Goal: Navigation & Orientation: Find specific page/section

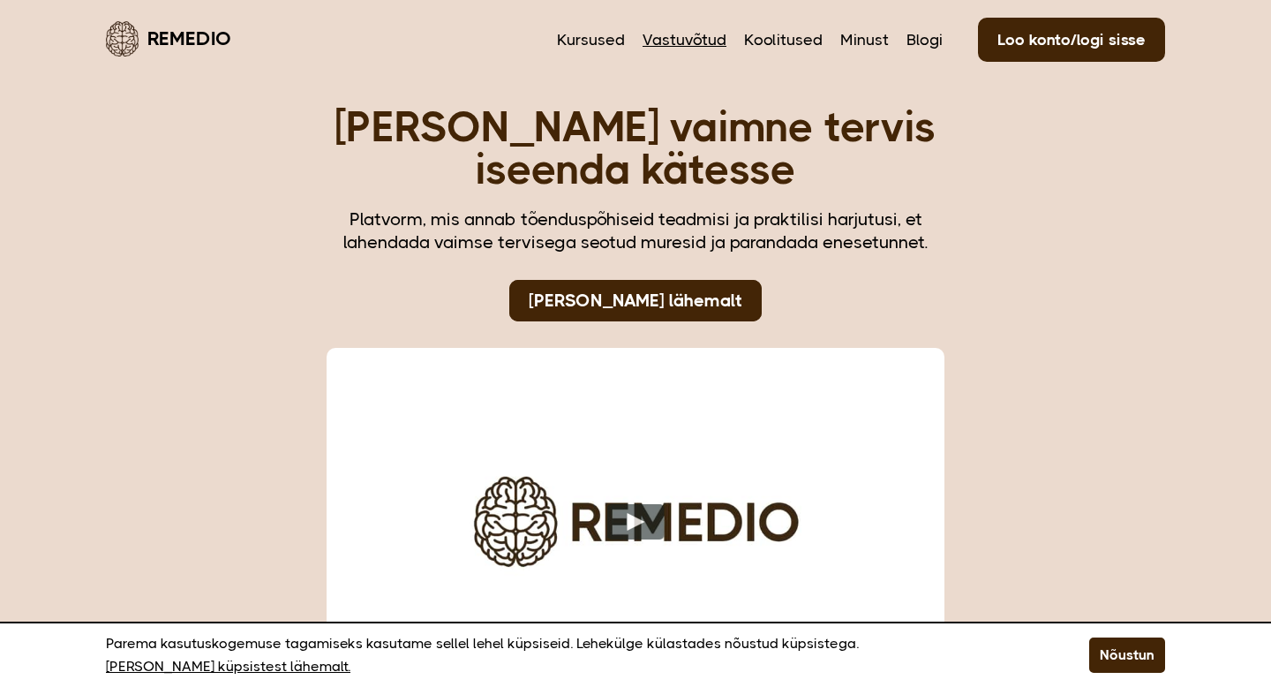
click at [708, 34] on link "Vastuvõtud" at bounding box center [685, 39] width 84 height 23
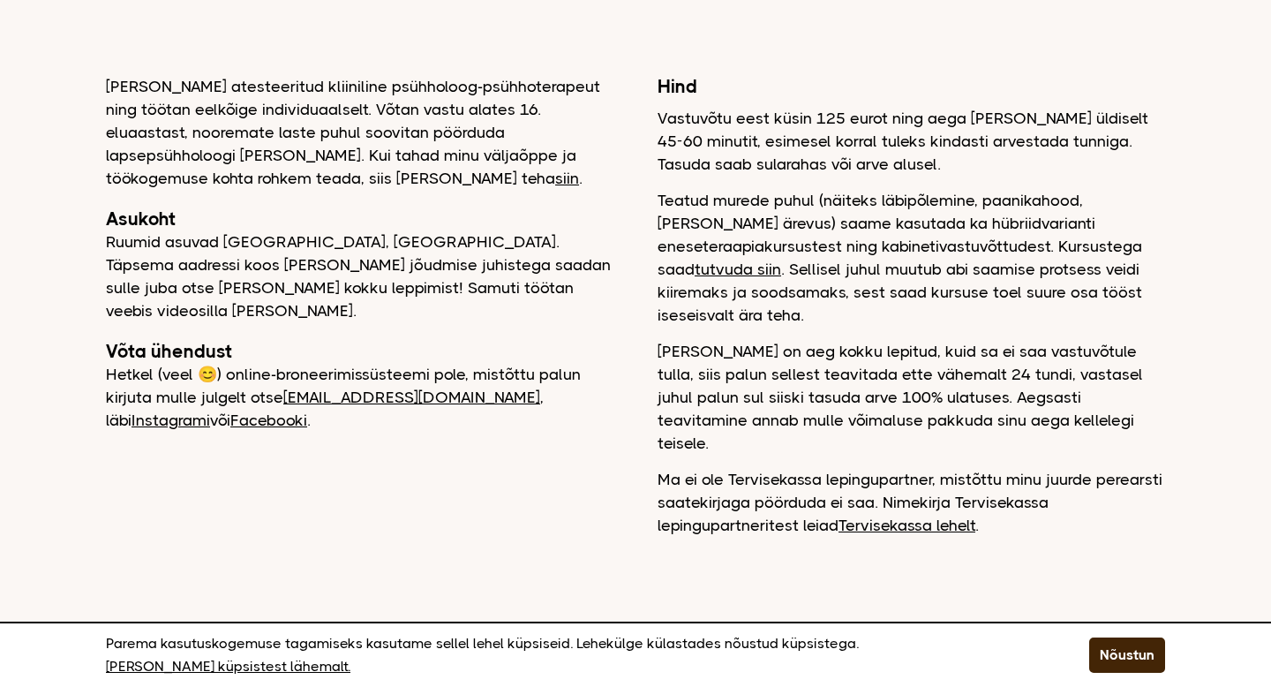
scroll to position [194, 0]
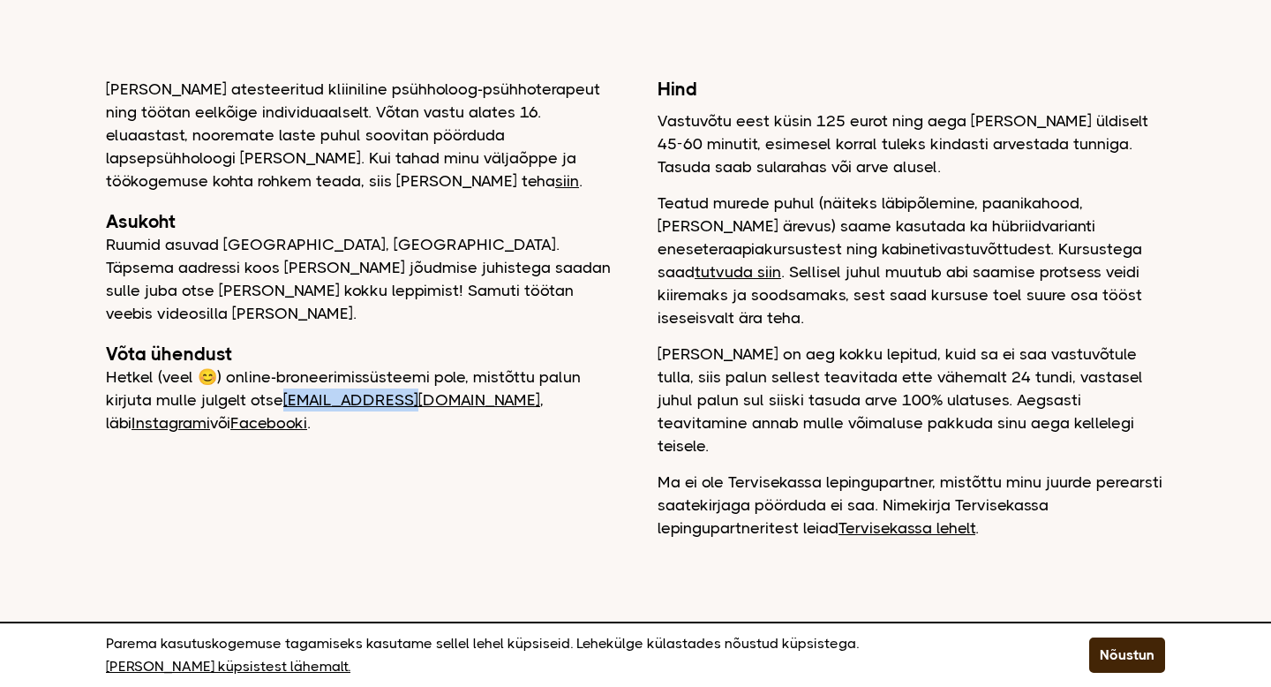
drag, startPoint x: 283, startPoint y: 375, endPoint x: 406, endPoint y: 381, distance: 123.7
click at [406, 381] on p "Hetkel (veel 😊) online-broneerimissüsteemi pole, mistõttu palun kirjuta mulle j…" at bounding box center [360, 400] width 508 height 69
copy p "Hetkel (veel 😊) online-broneerimissüsteemi pole, mistõttu palun kirjuta mulle j…"
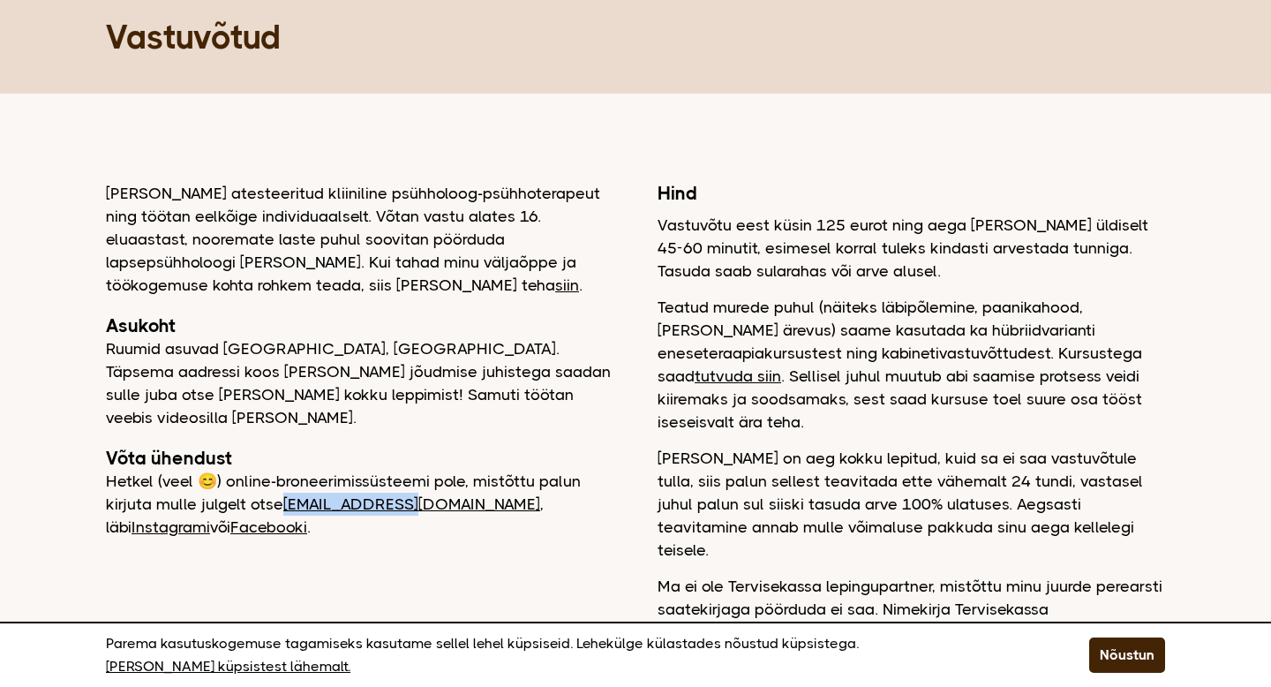
scroll to position [0, 0]
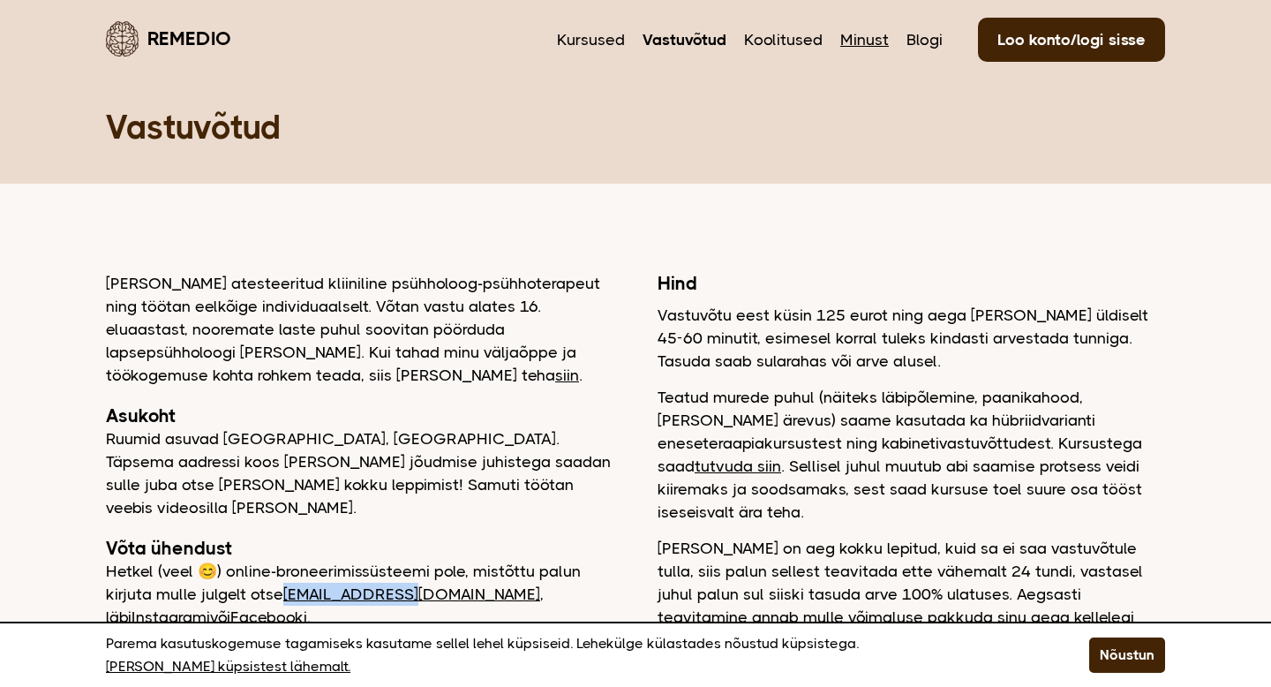
click at [863, 39] on link "Minust" at bounding box center [865, 39] width 49 height 23
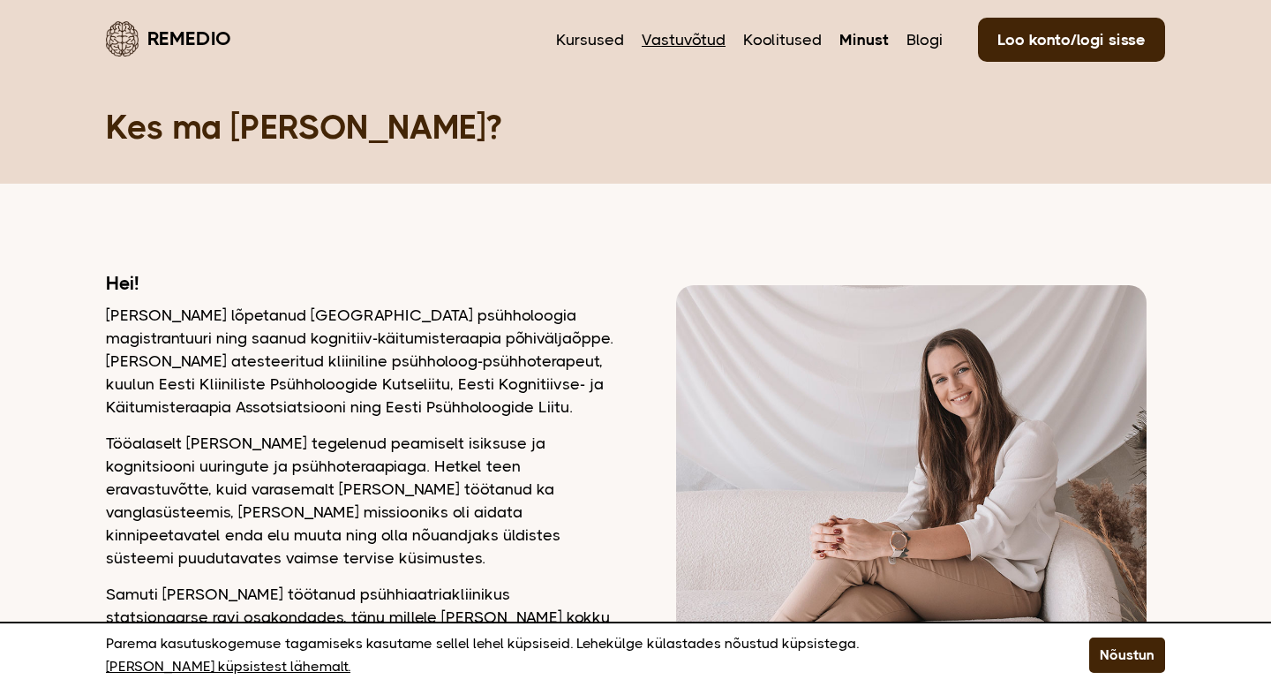
click at [687, 35] on link "Vastuvõtud" at bounding box center [684, 39] width 84 height 23
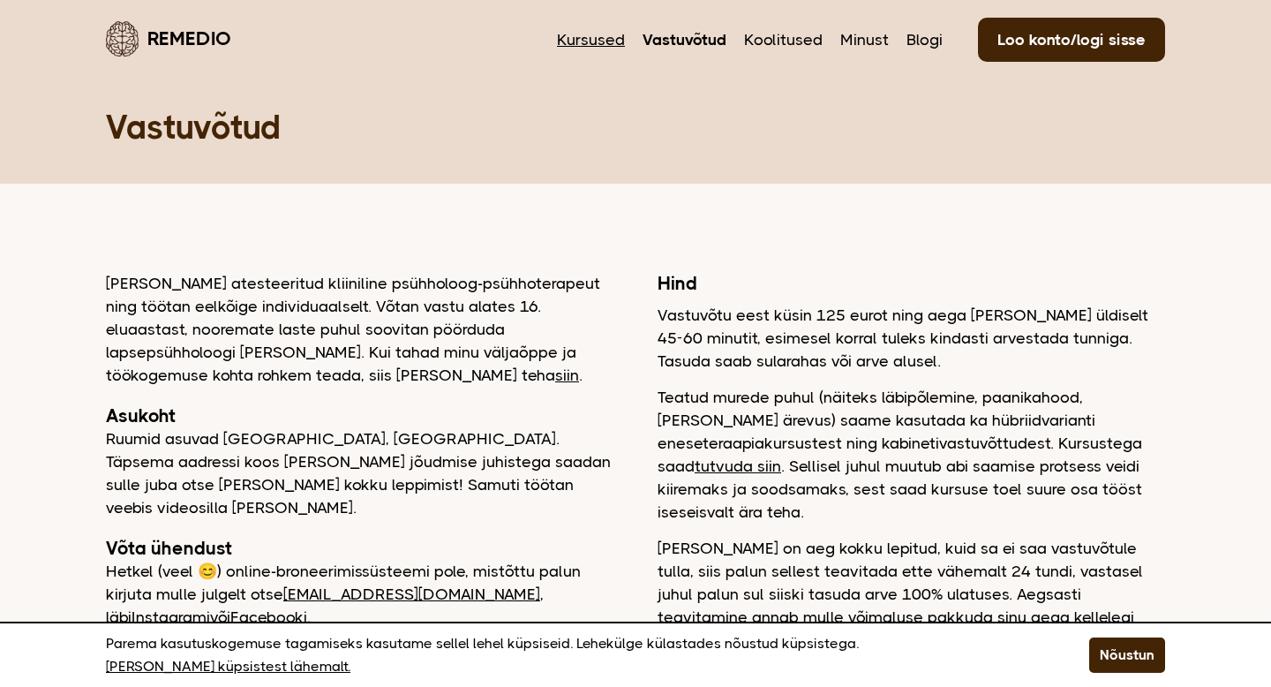
click at [580, 45] on link "Kursused" at bounding box center [591, 39] width 68 height 23
